Goal: Task Accomplishment & Management: Manage account settings

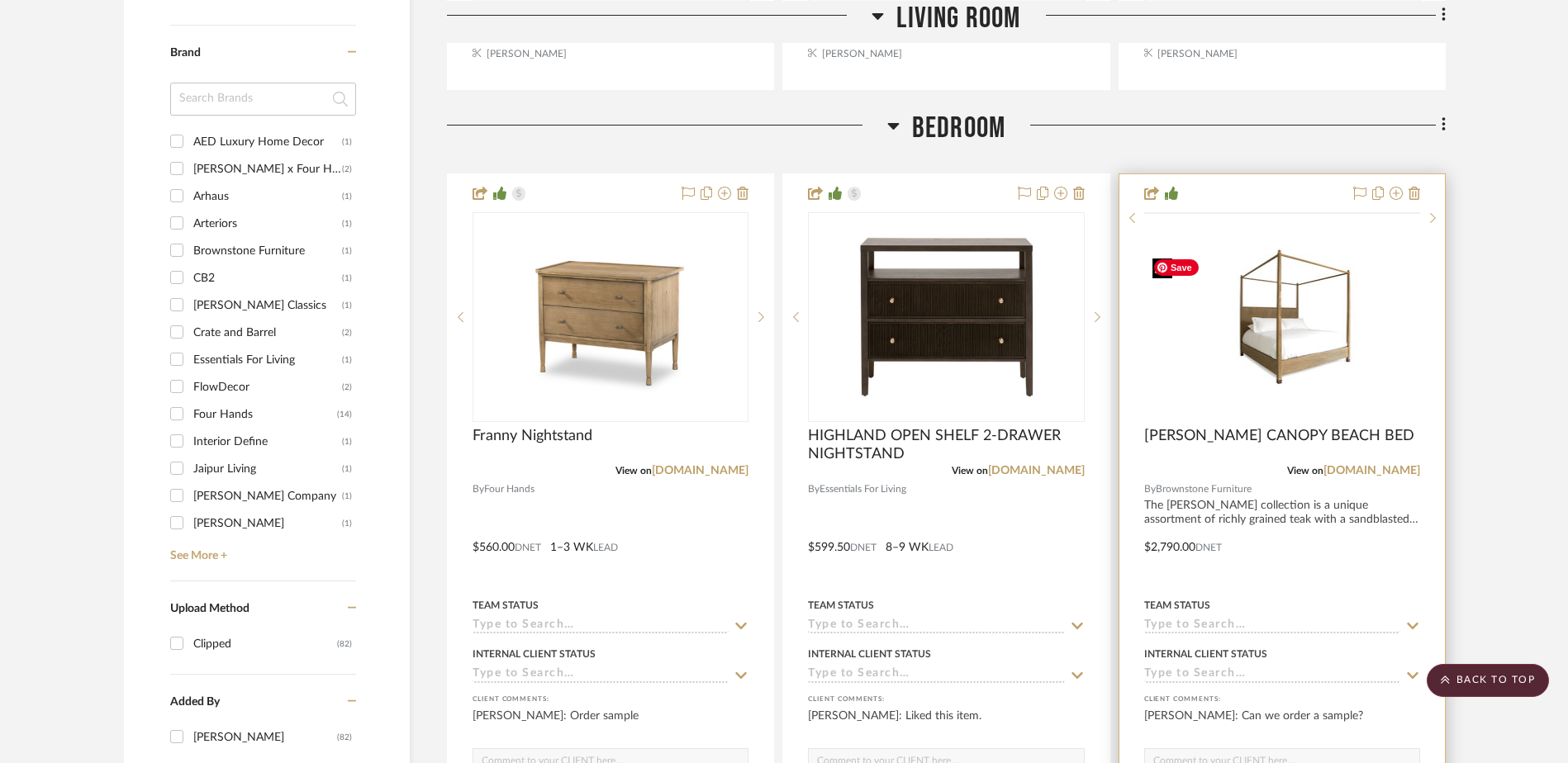
scroll to position [1817, 0]
click at [1240, 362] on img "0" at bounding box center [1282, 318] width 273 height 133
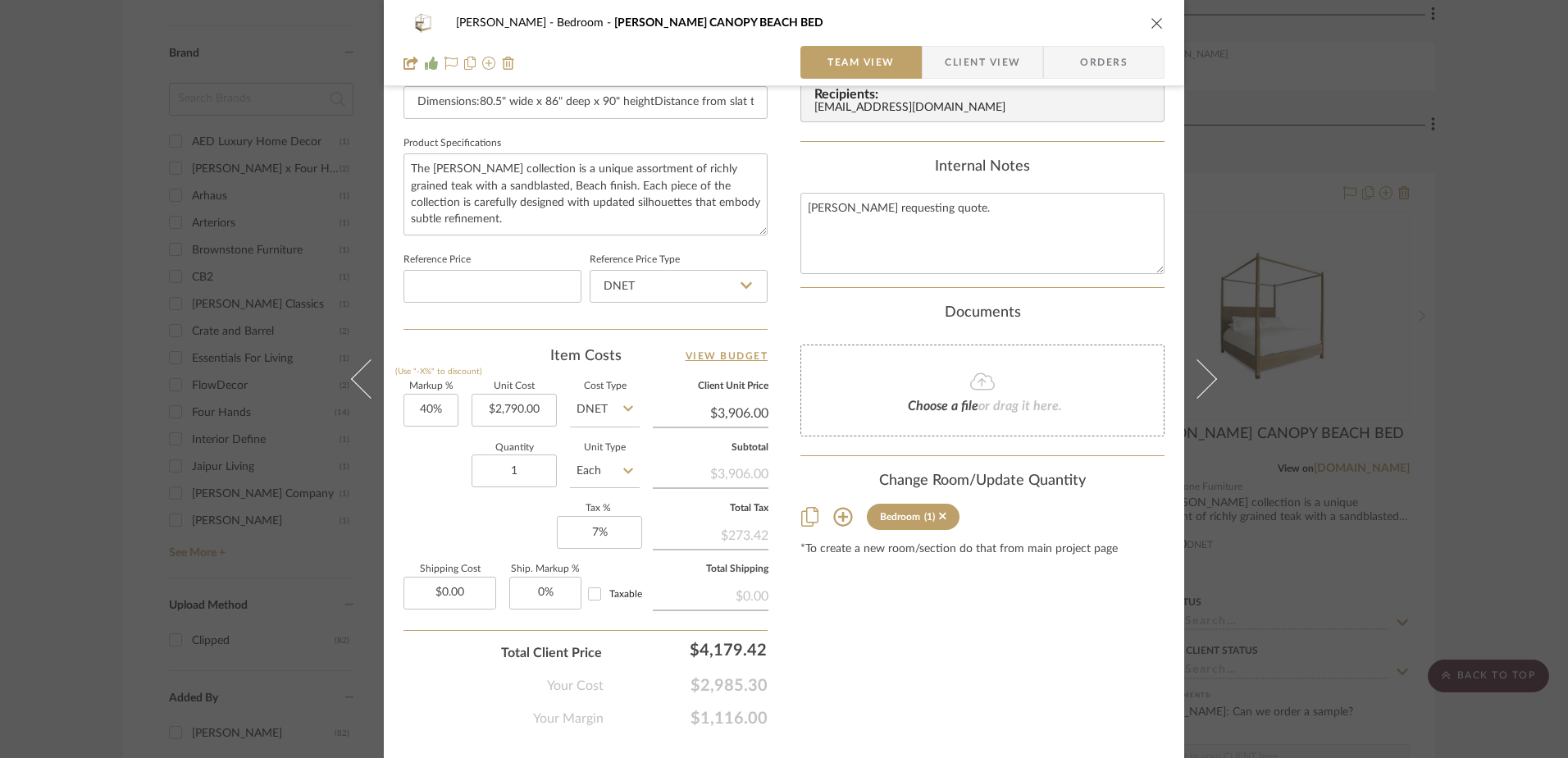
scroll to position [769, 0]
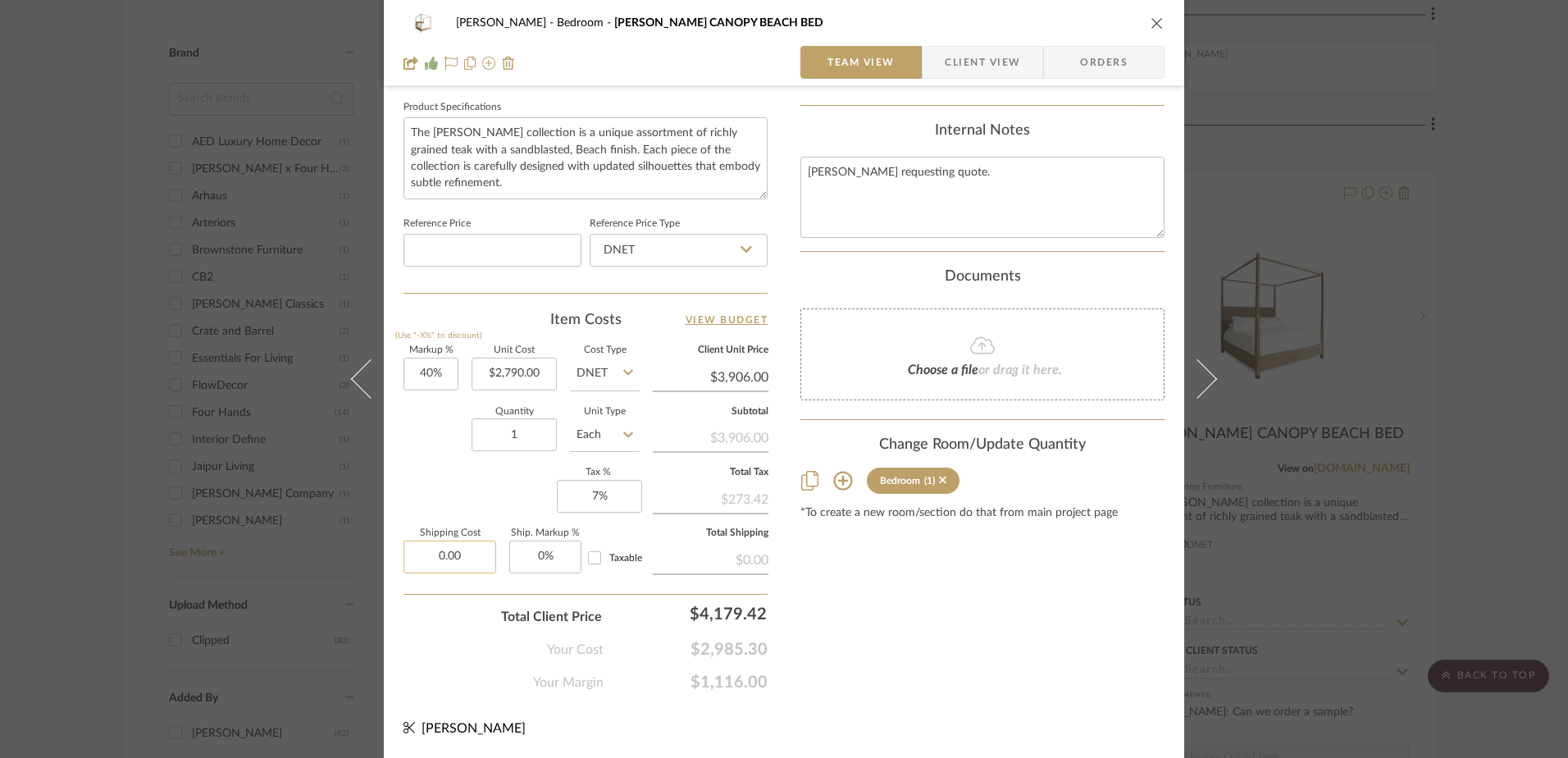
click at [452, 563] on input "0.00" at bounding box center [449, 557] width 93 height 32
type input "$525.00"
click at [930, 610] on div "Content here copies to Client View - confirm visibility there. Show in Client D…" at bounding box center [983, 17] width 365 height 1351
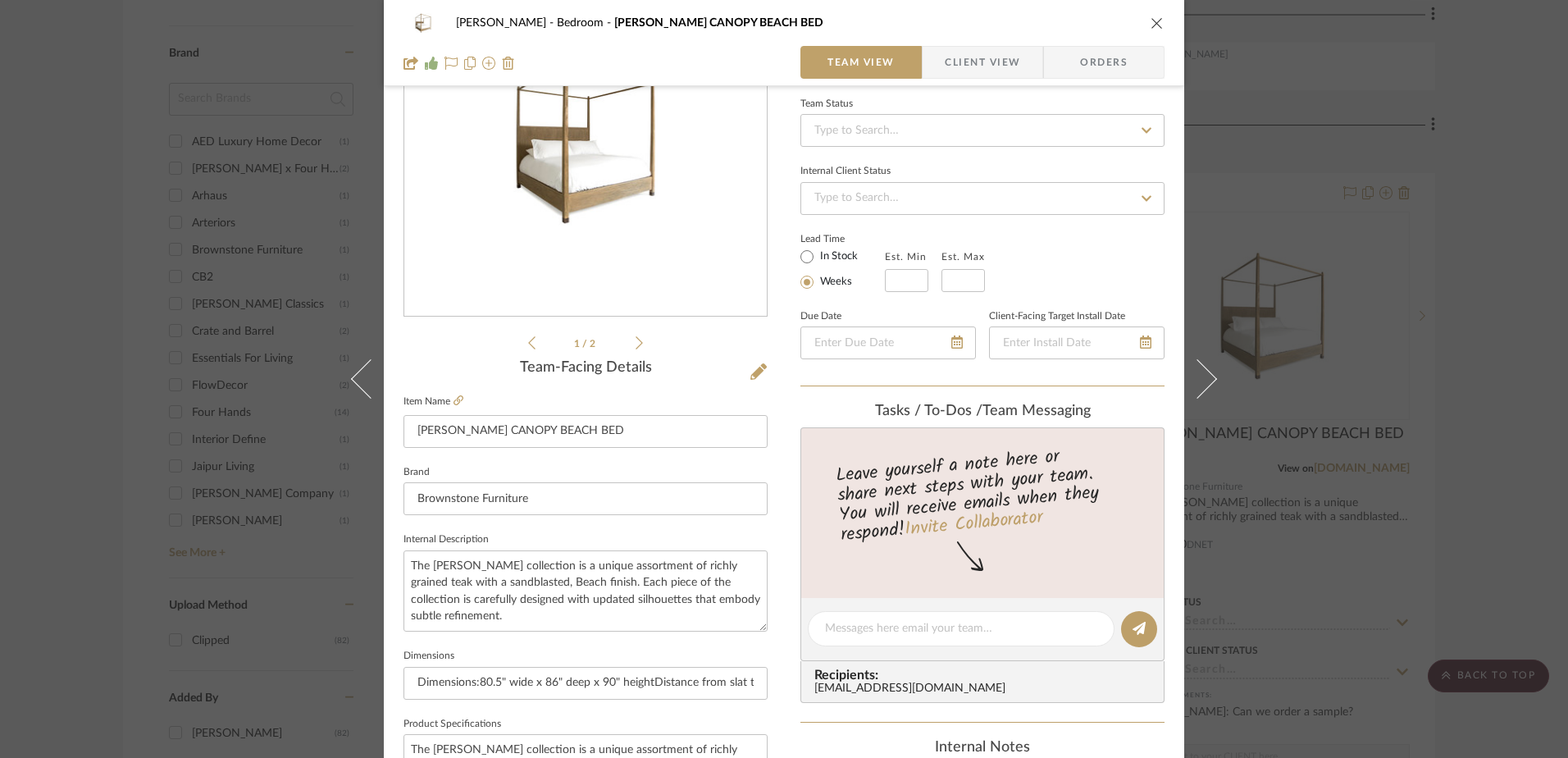
scroll to position [328, 0]
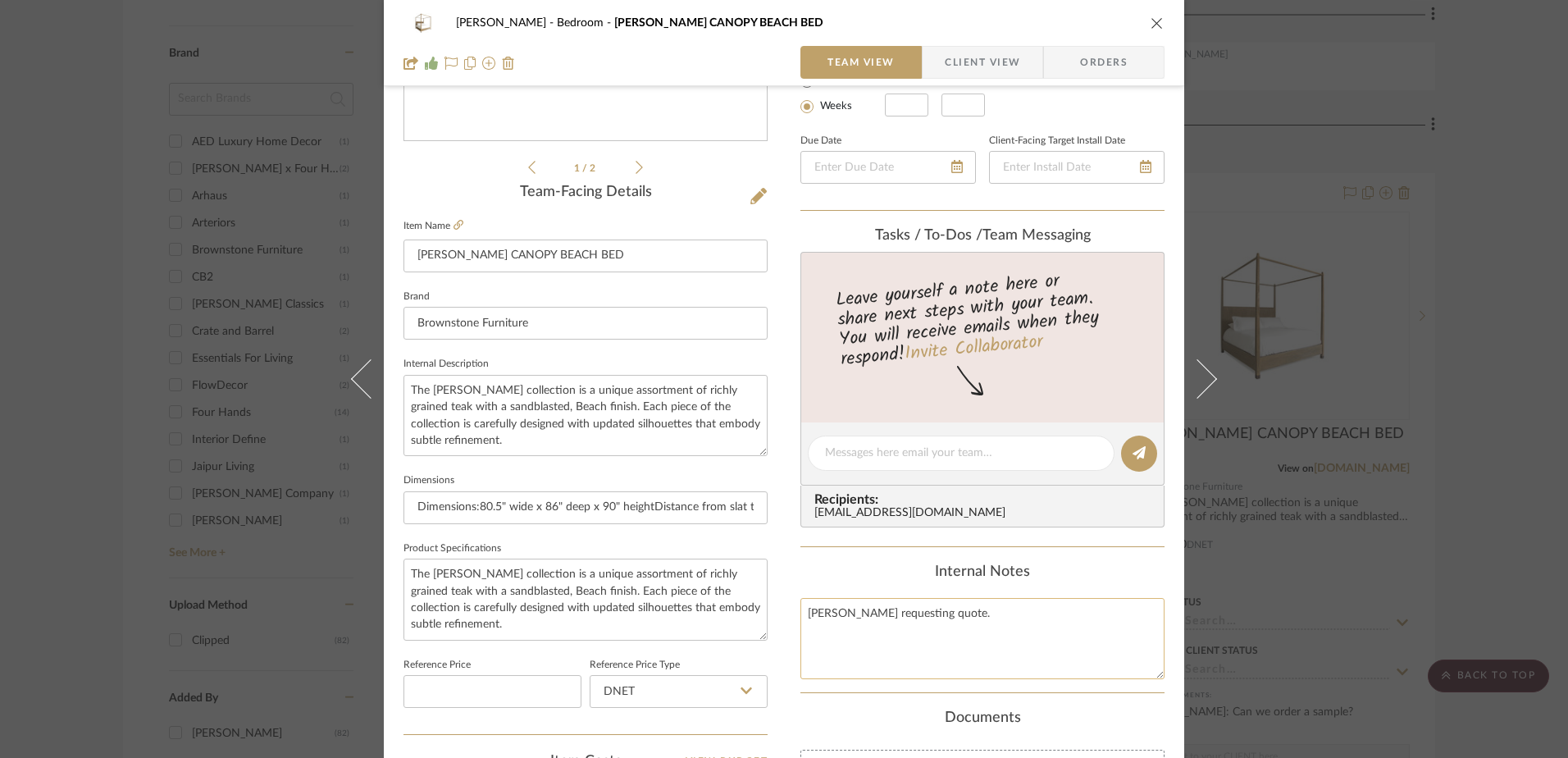
drag, startPoint x: 927, startPoint y: 610, endPoint x: 798, endPoint y: 612, distance: 129.0
click at [801, 612] on textarea "[PERSON_NAME] requesting quote." at bounding box center [983, 639] width 365 height 81
click at [820, 558] on div "Content here copies to Client View - confirm visibility there. Show in Client D…" at bounding box center [983, 458] width 365 height 1351
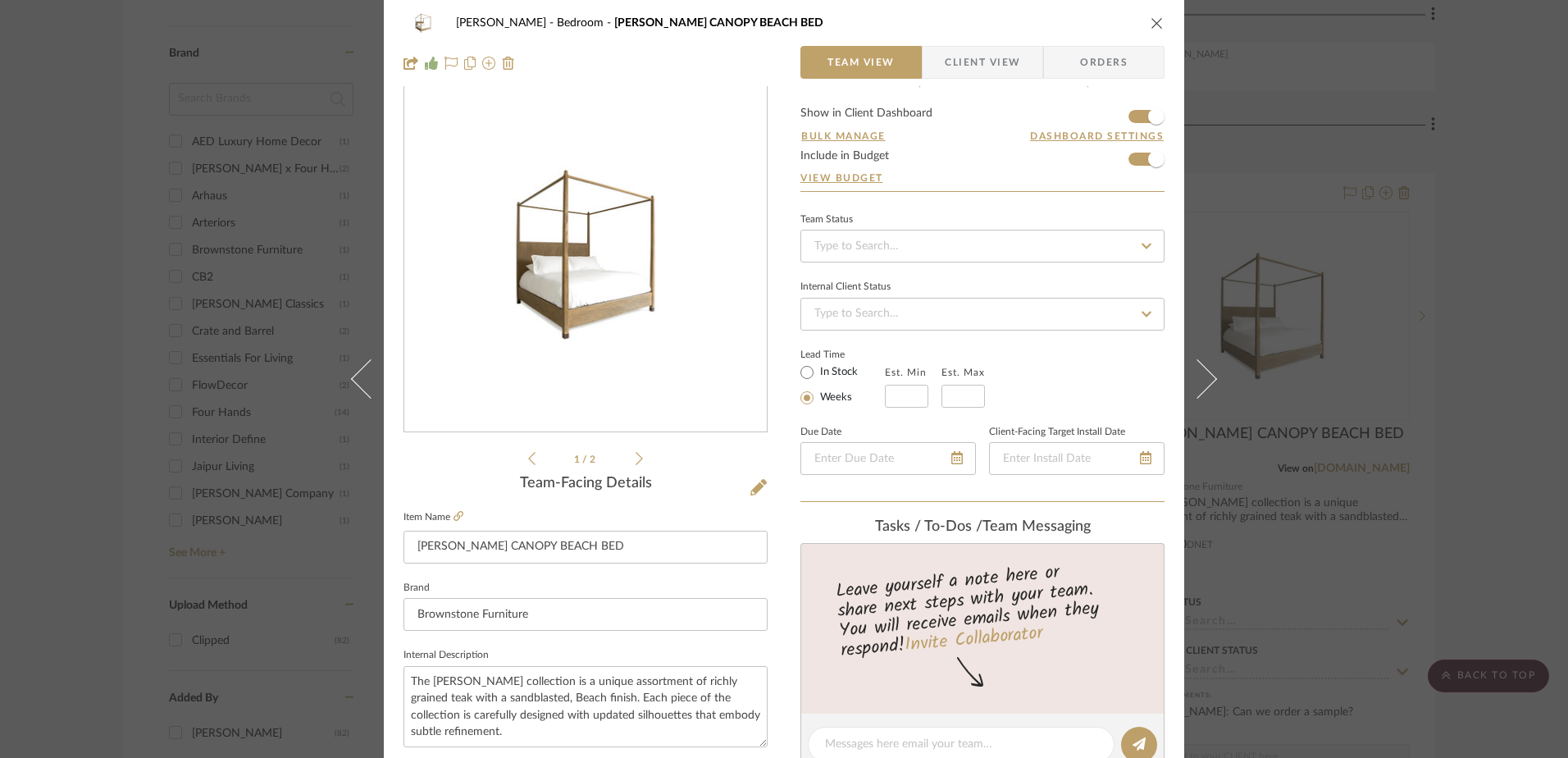
scroll to position [0, 0]
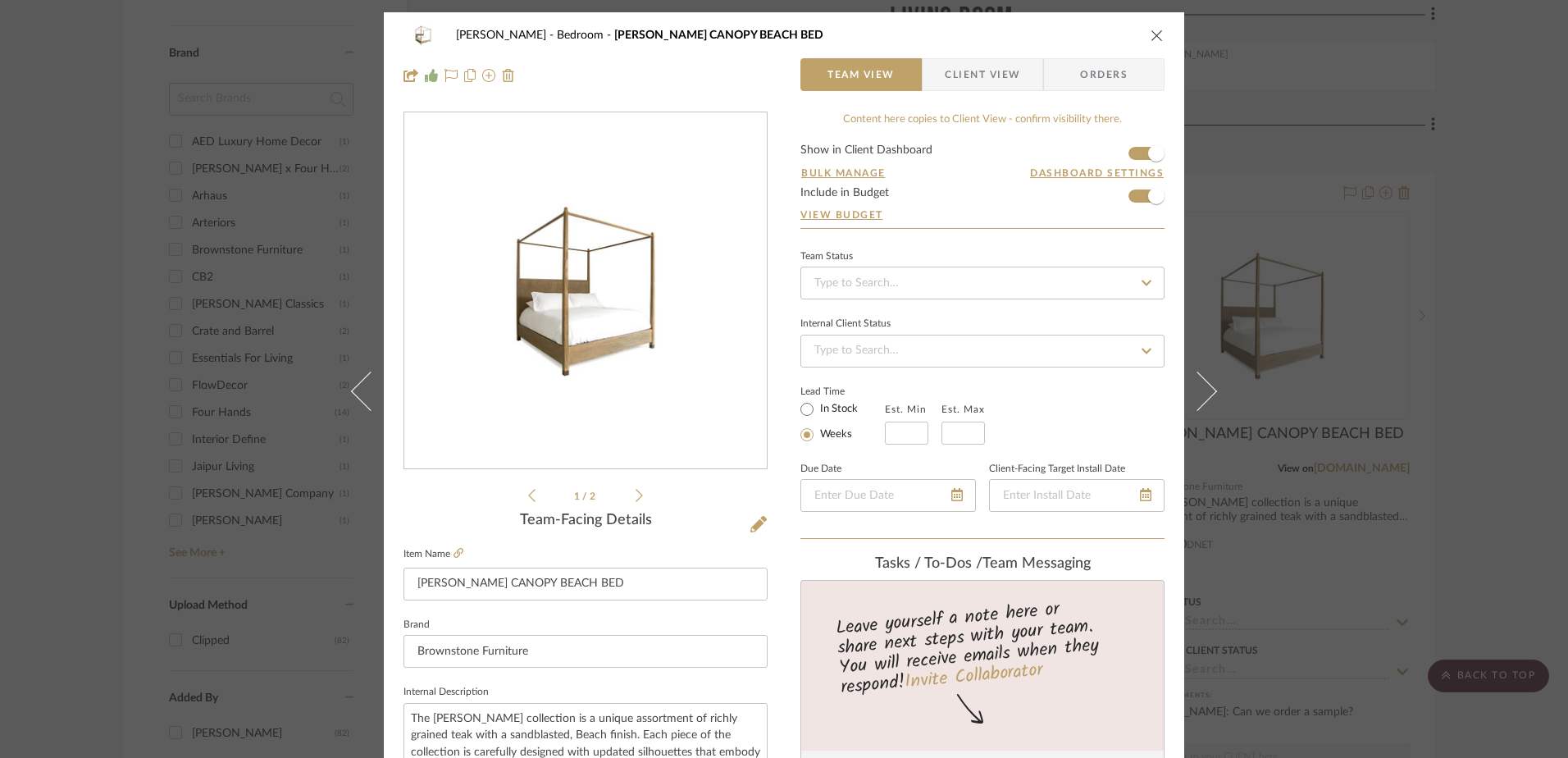
click at [1157, 36] on icon "close" at bounding box center [1158, 35] width 13 height 13
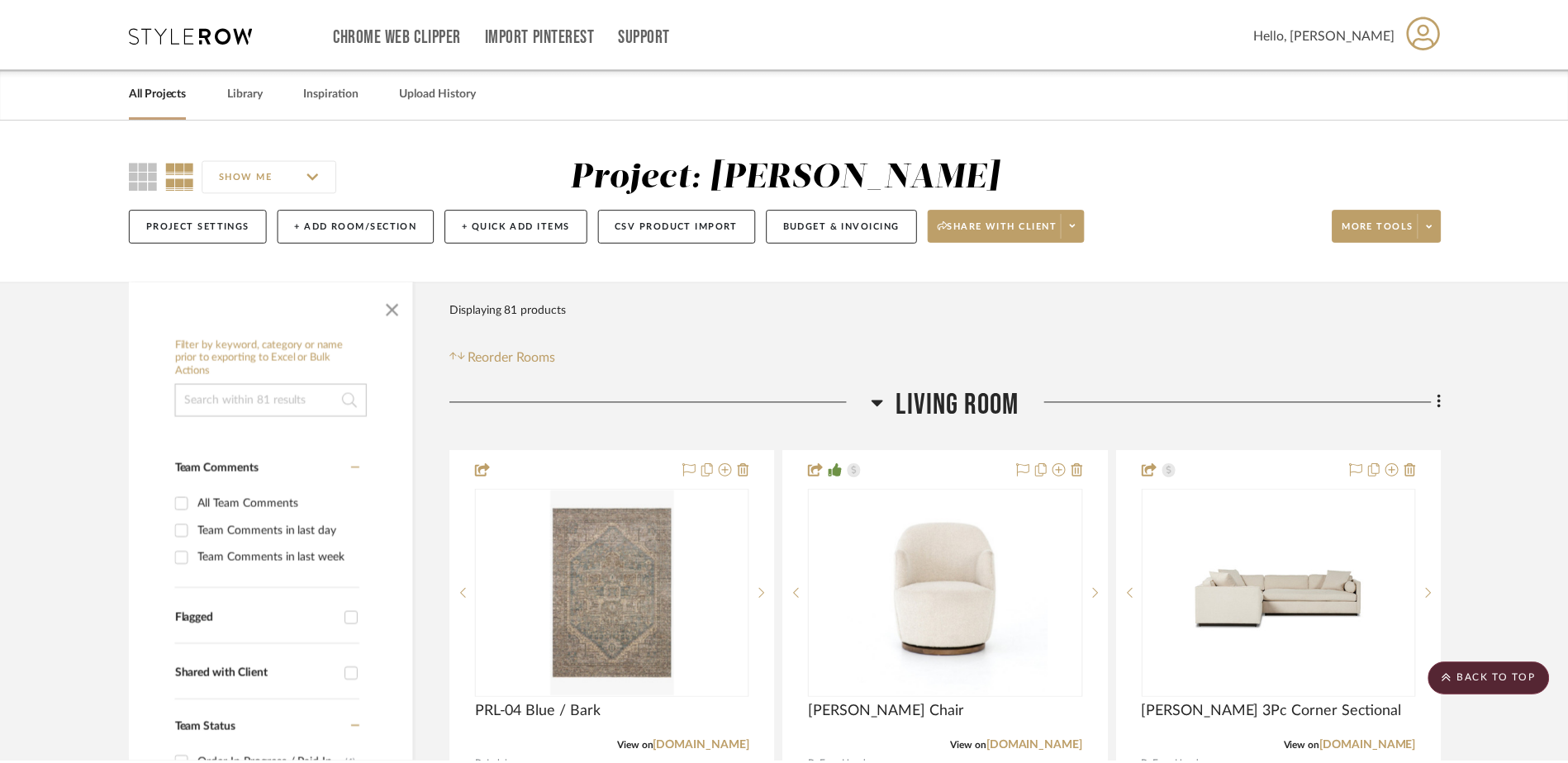
scroll to position [1817, 0]
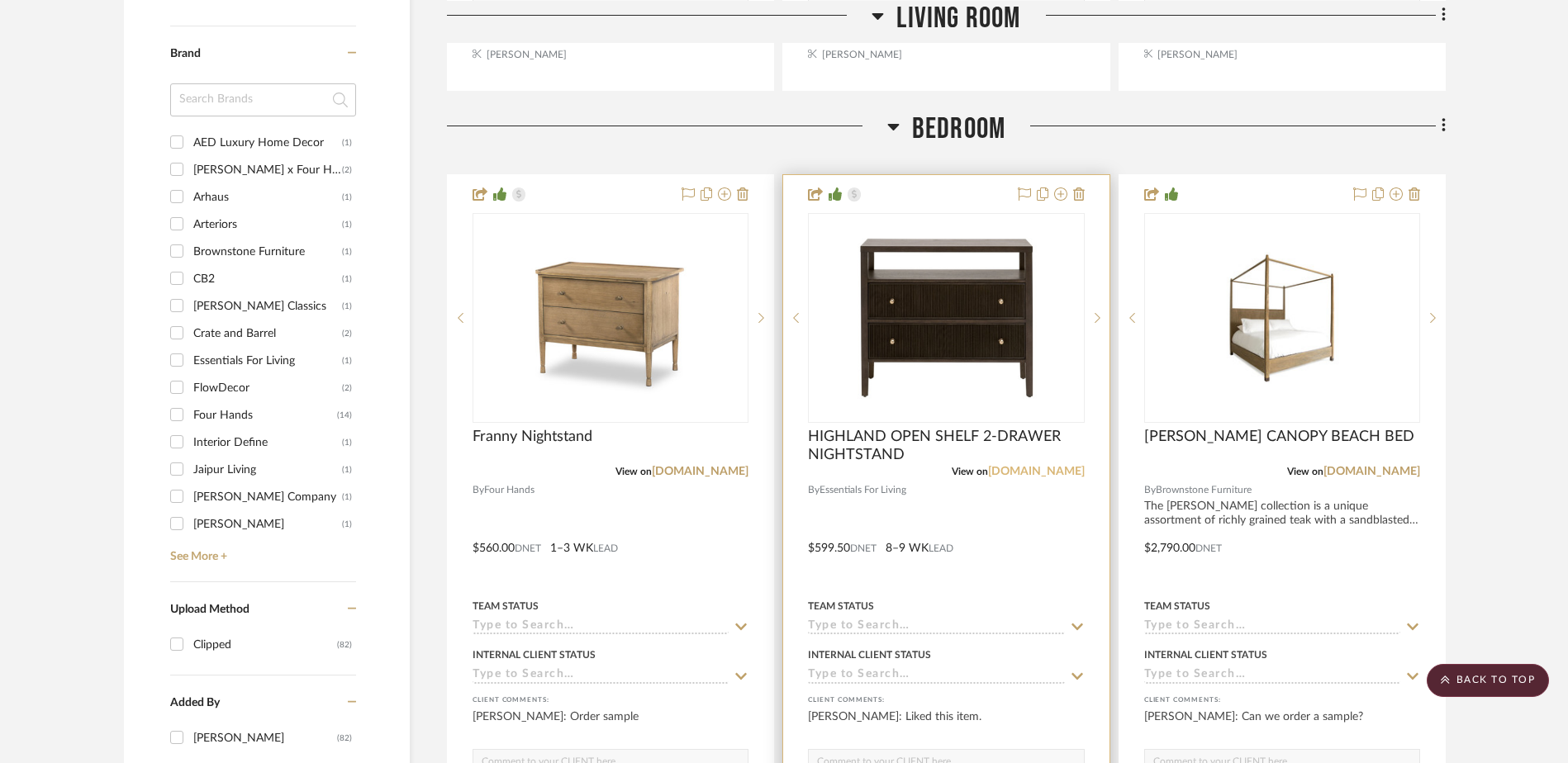
click at [1002, 475] on link "[DOMAIN_NAME]" at bounding box center [1036, 472] width 97 height 12
click at [911, 433] on span "HIGHLAND OPEN SHELF 2-DRAWER NIGHTSTAND" at bounding box center [946, 446] width 276 height 37
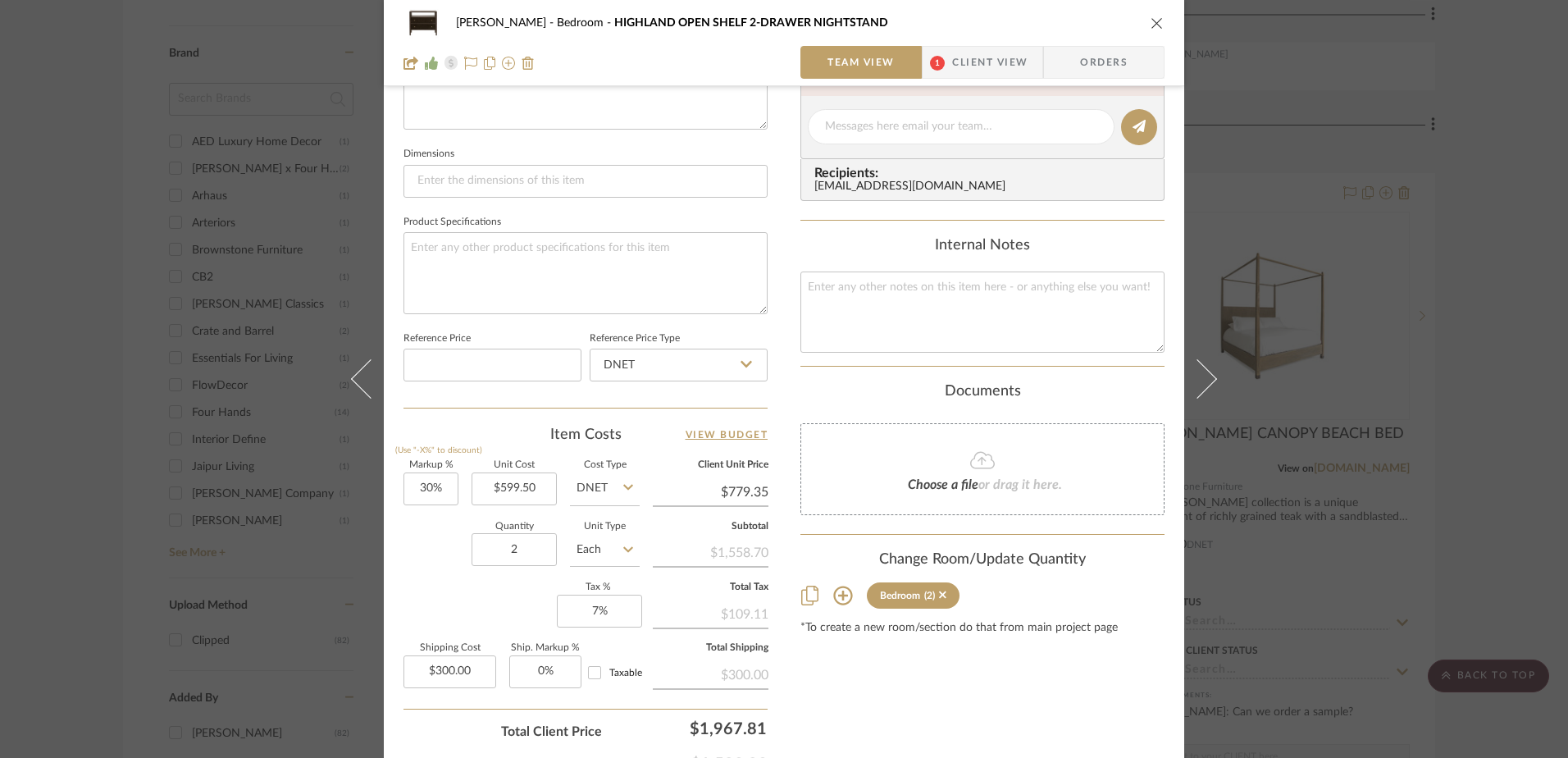
scroll to position [657, 0]
click at [1155, 27] on icon "close" at bounding box center [1158, 23] width 13 height 13
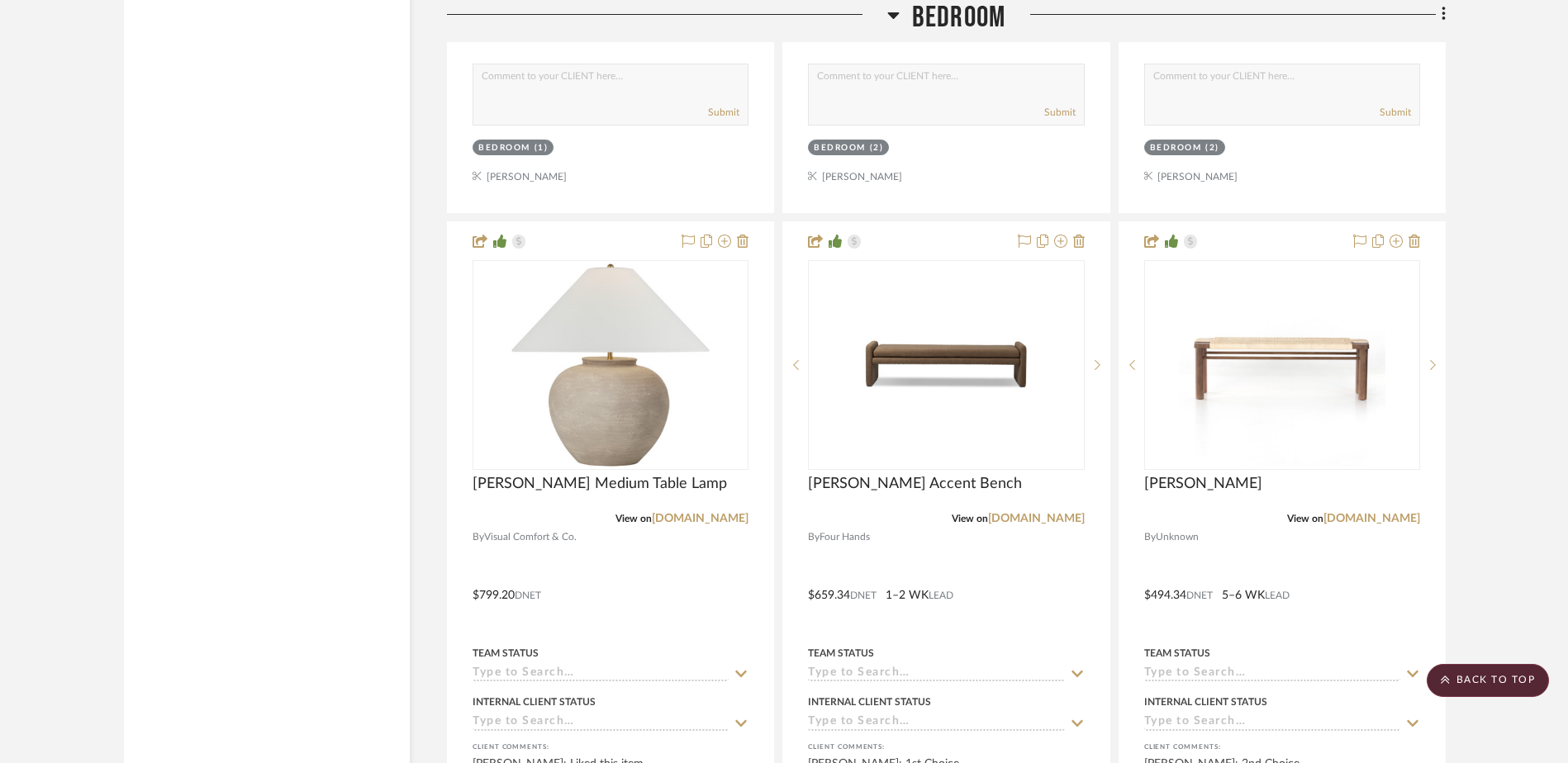
scroll to position [3386, 0]
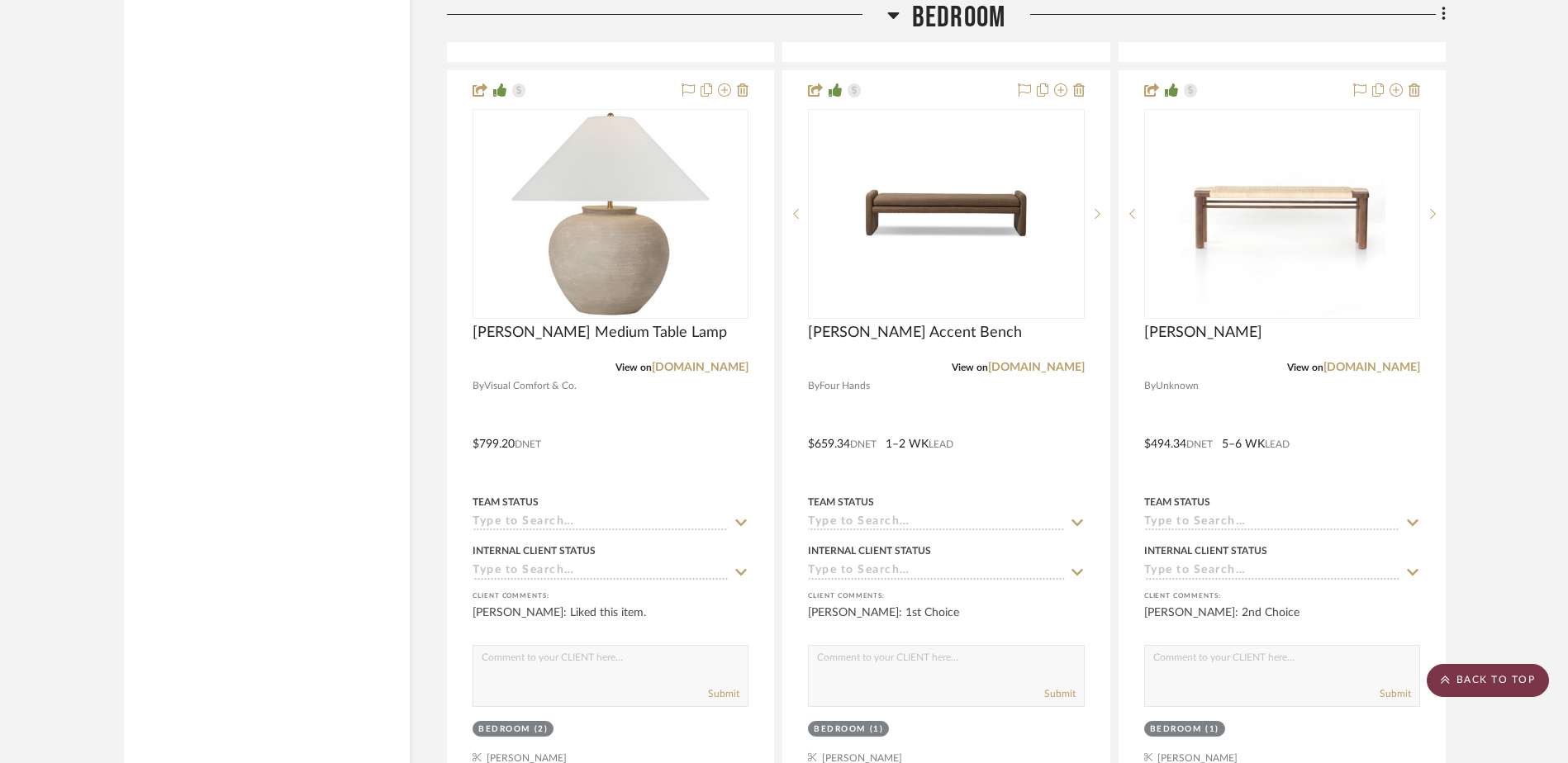
click at [1456, 679] on scroll-to-top-button "BACK TO TOP" at bounding box center [1487, 680] width 122 height 33
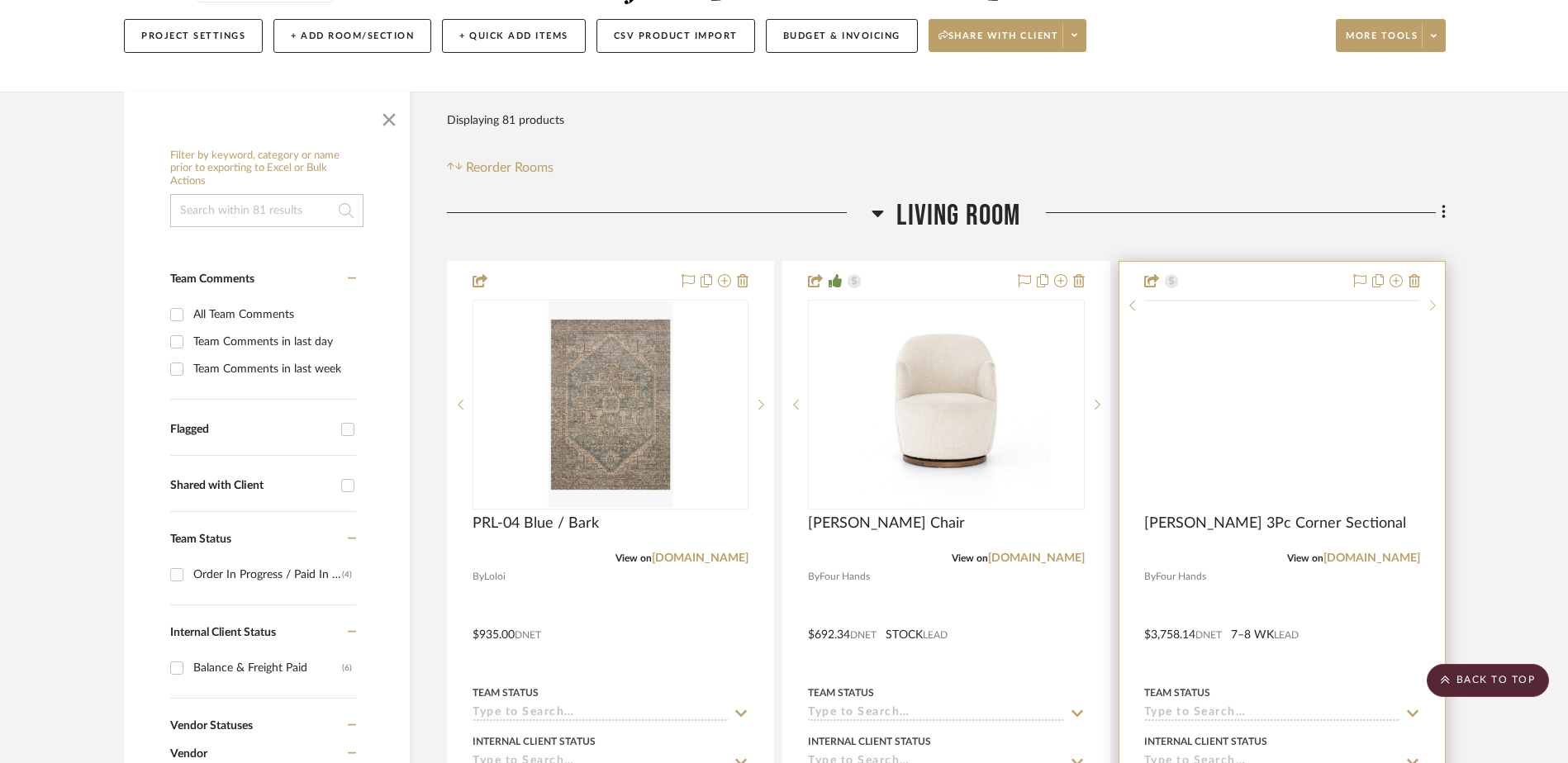
scroll to position [0, 0]
